Goal: Contribute content: Add original content to the website for others to see

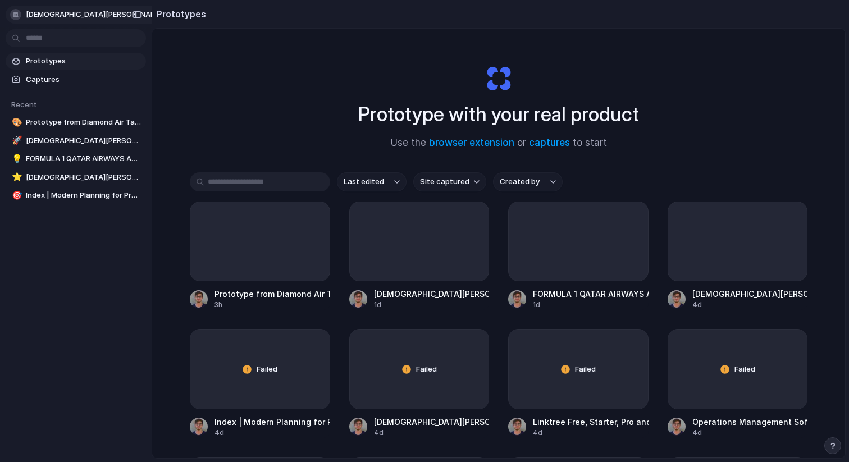
click at [56, 15] on span "[DEMOGRAPHIC_DATA][PERSON_NAME]" at bounding box center [94, 14] width 137 height 11
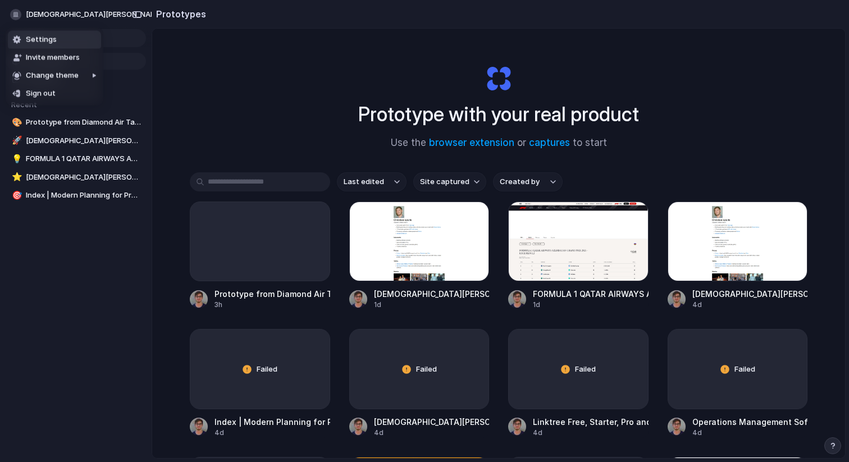
click at [59, 41] on li "Settings" at bounding box center [54, 40] width 93 height 18
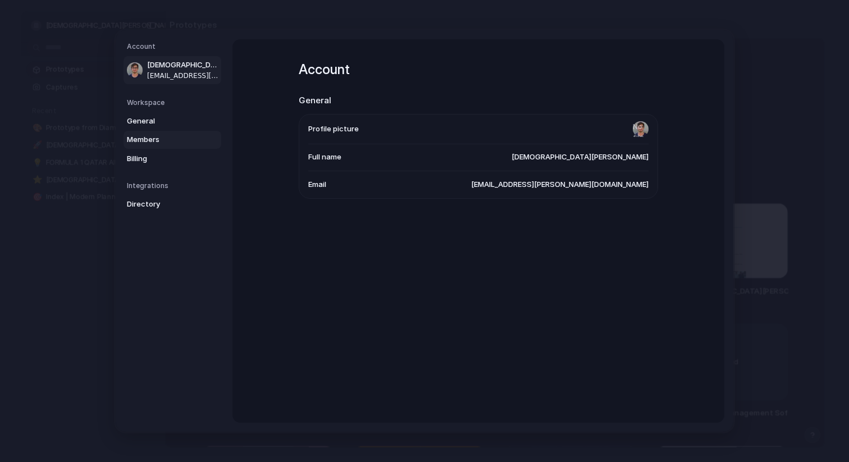
click at [143, 140] on span "Members" at bounding box center [163, 139] width 72 height 11
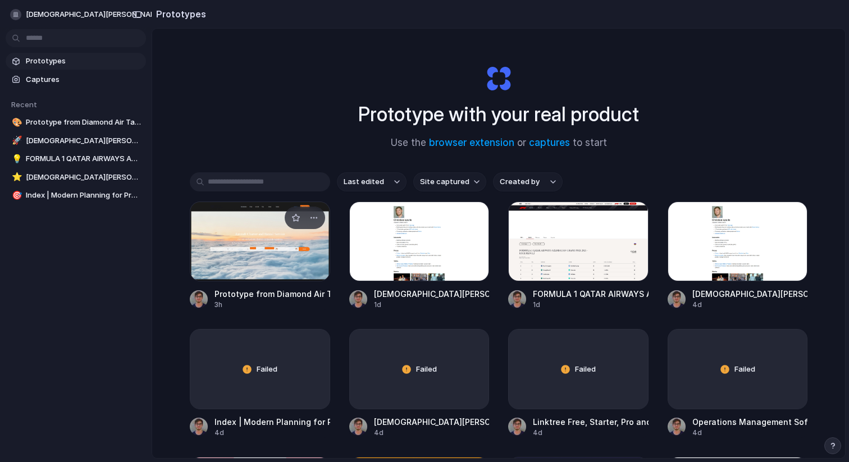
click at [256, 248] on div at bounding box center [260, 242] width 140 height 80
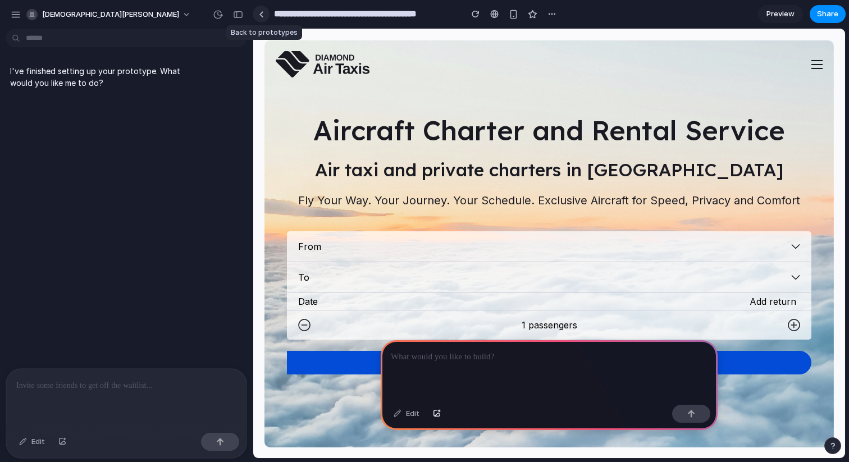
click at [263, 14] on link at bounding box center [261, 14] width 17 height 17
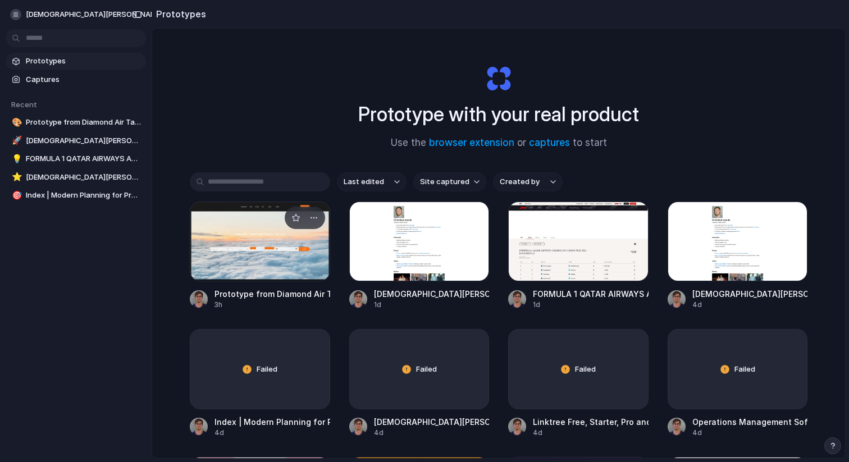
click at [265, 244] on div at bounding box center [260, 242] width 140 height 80
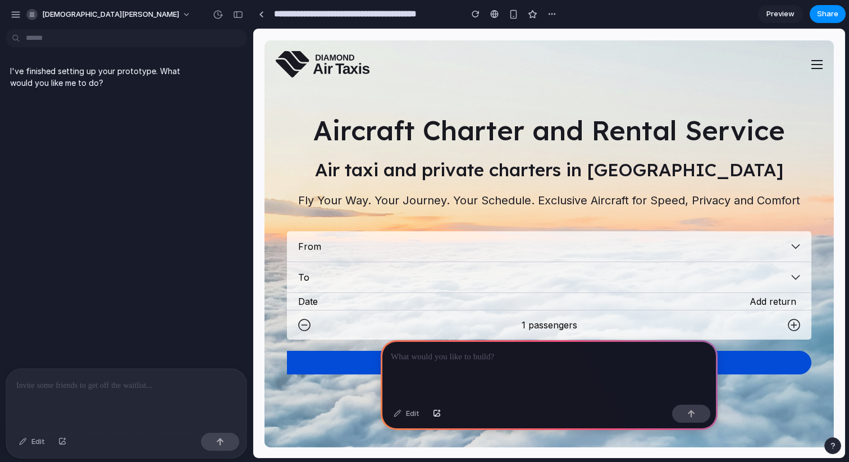
click at [469, 355] on p at bounding box center [549, 357] width 317 height 13
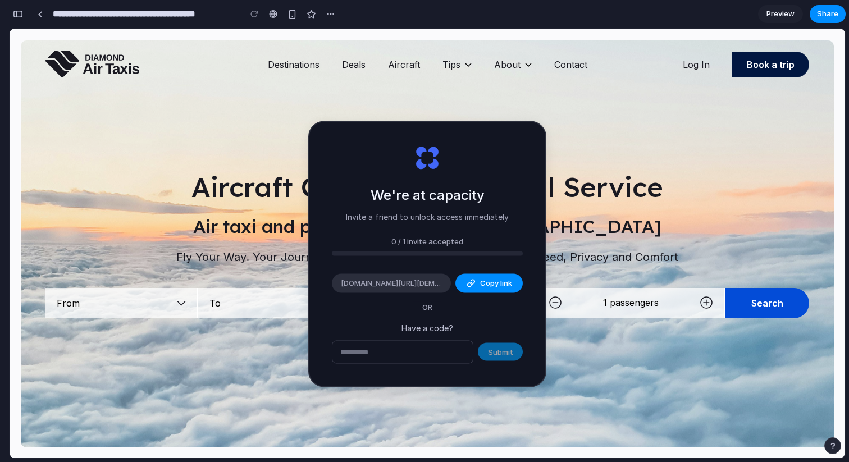
type input "**********"
click at [367, 347] on input "text" at bounding box center [403, 352] width 140 height 22
type input "********"
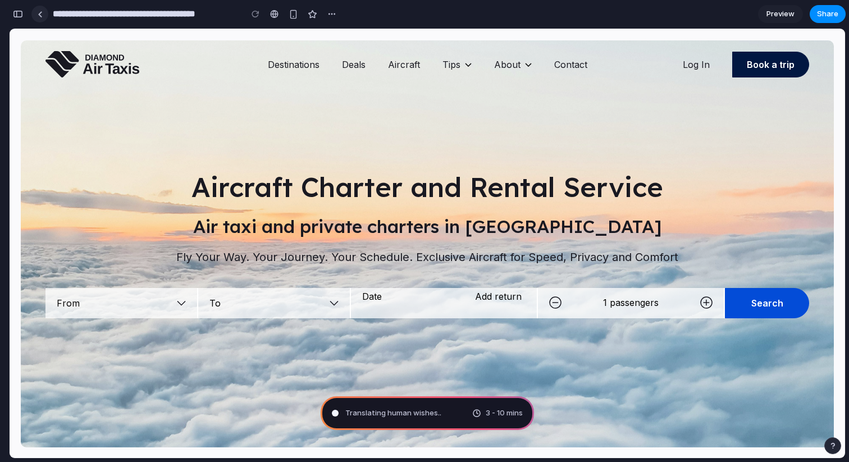
click at [38, 16] on div at bounding box center [40, 14] width 5 height 6
